Goal: Find specific page/section: Find specific page/section

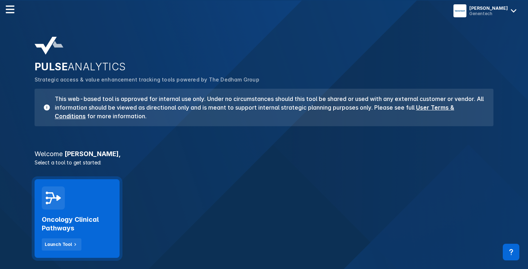
click at [75, 222] on h2 "Oncology Clinical Pathways" at bounding box center [77, 223] width 71 height 17
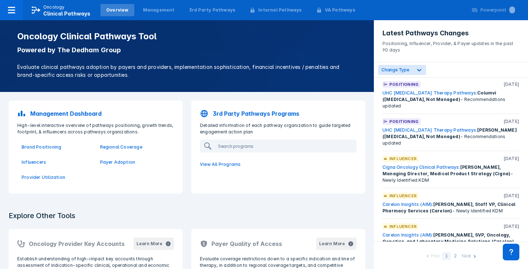
scroll to position [730, 0]
